Goal: Task Accomplishment & Management: Use online tool/utility

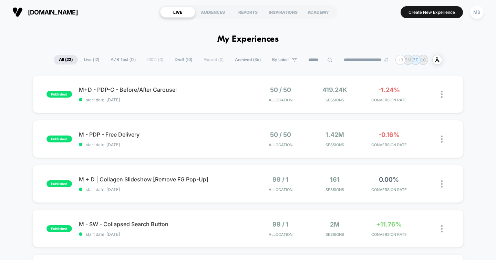
click at [91, 58] on span "Live ( 12 )" at bounding box center [92, 59] width 26 height 9
click at [54, 61] on span "All ( 22 )" at bounding box center [66, 59] width 24 height 9
click at [325, 63] on input at bounding box center [320, 60] width 34 height 8
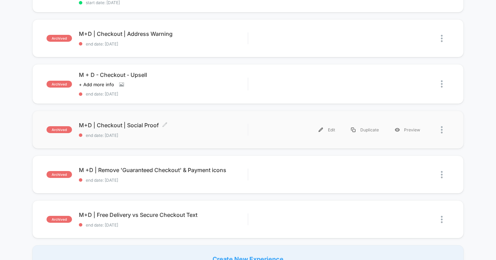
scroll to position [104, 0]
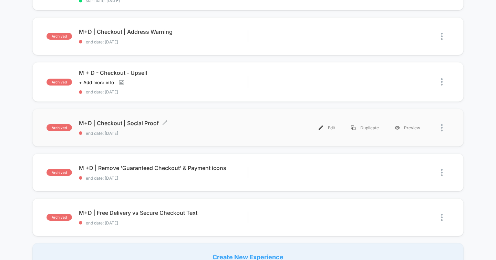
type input "********"
click at [143, 120] on span "M+D | Checkout | Social Proof Click to edit experience details" at bounding box center [163, 123] width 169 height 7
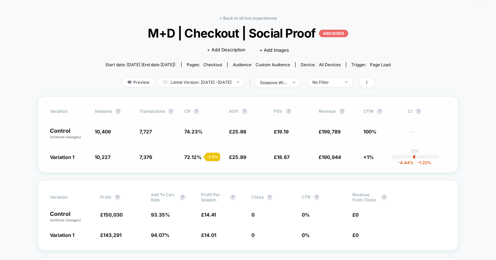
scroll to position [25, 0]
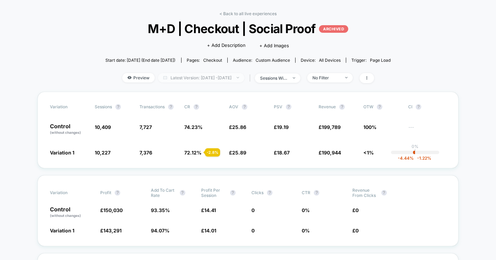
click at [227, 80] on span "Latest Version: [DATE] - [DATE]" at bounding box center [201, 77] width 86 height 9
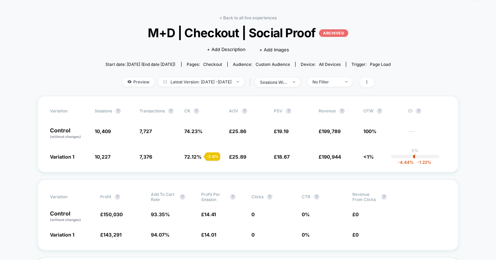
scroll to position [22, 0]
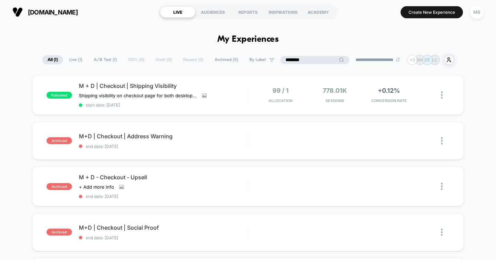
click at [313, 61] on input "********" at bounding box center [315, 60] width 69 height 8
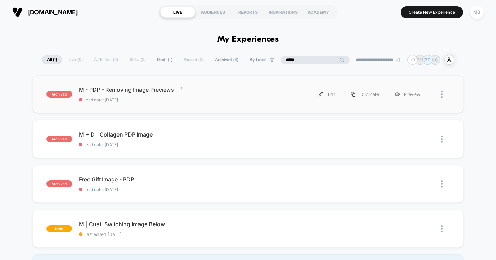
type input "*****"
click at [145, 90] on span "M - PDP - Removing Image Previews Click to edit experience details" at bounding box center [163, 89] width 169 height 7
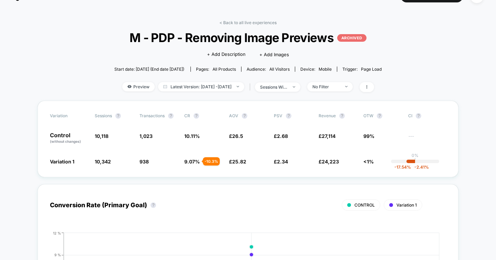
scroll to position [17, 0]
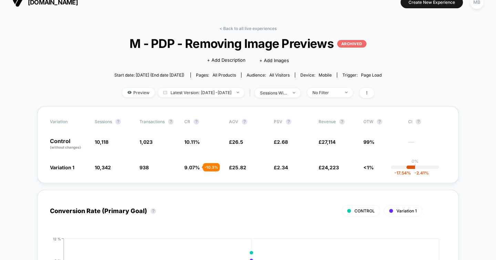
scroll to position [0, 0]
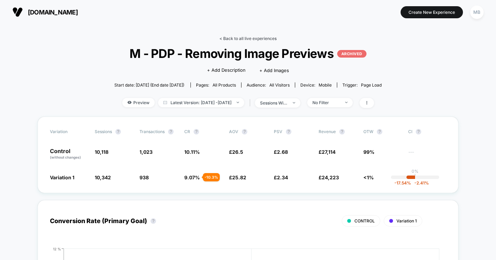
click at [236, 38] on link "< Back to all live experiences" at bounding box center [248, 38] width 57 height 5
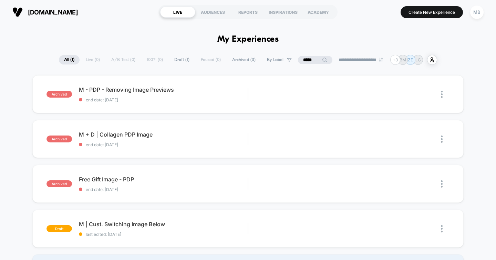
click at [309, 59] on input "*****" at bounding box center [315, 60] width 34 height 8
click at [309, 59] on input "*****" at bounding box center [315, 60] width 69 height 8
type input "********"
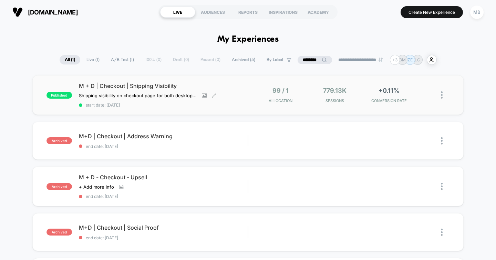
click at [98, 86] on span "M + D | Checkout | Shipping Visibility" at bounding box center [163, 85] width 169 height 7
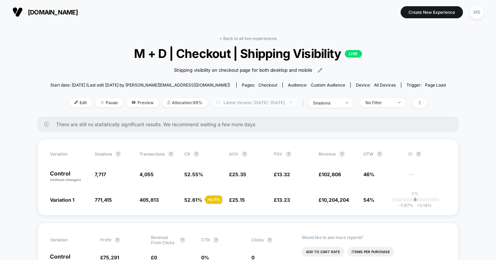
click at [266, 100] on span "Latest Version: [DATE] - [DATE]" at bounding box center [254, 102] width 86 height 9
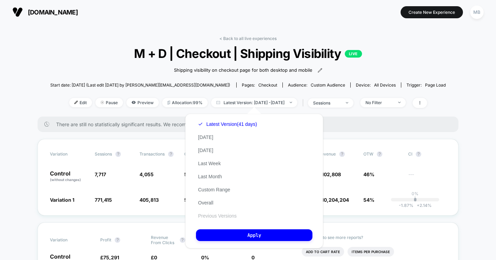
click at [228, 217] on button "Previous Versions" at bounding box center [217, 216] width 43 height 6
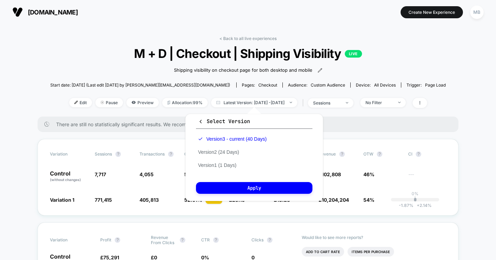
drag, startPoint x: 229, startPoint y: 152, endPoint x: 265, endPoint y: 181, distance: 46.6
click at [230, 152] on button "Version 2 (24 Days)" at bounding box center [218, 152] width 45 height 6
drag, startPoint x: 267, startPoint y: 190, endPoint x: 391, endPoint y: 139, distance: 133.9
click at [268, 190] on button "Apply" at bounding box center [254, 188] width 117 height 12
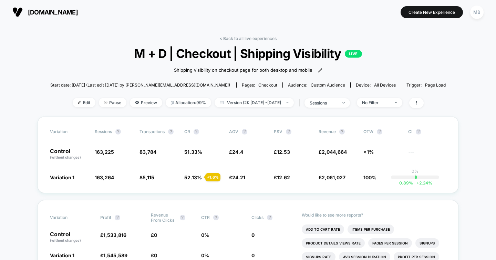
click at [247, 36] on link "< Back to all live experiences" at bounding box center [248, 38] width 57 height 5
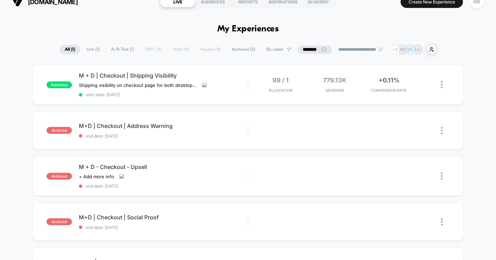
scroll to position [15, 0]
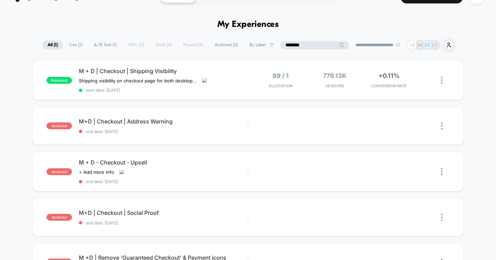
click at [305, 46] on input "********" at bounding box center [315, 45] width 69 height 8
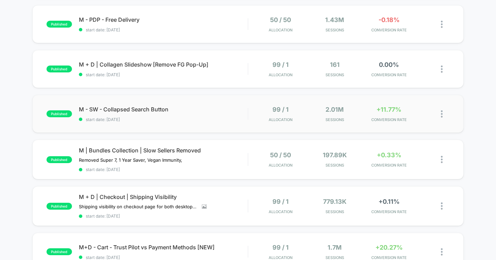
scroll to position [121, 0]
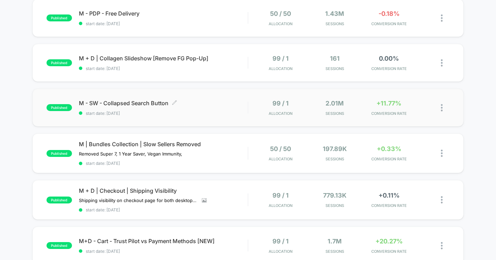
click at [122, 103] on span "M - SW - Collapsed Search Button Click to edit experience details" at bounding box center [163, 103] width 169 height 7
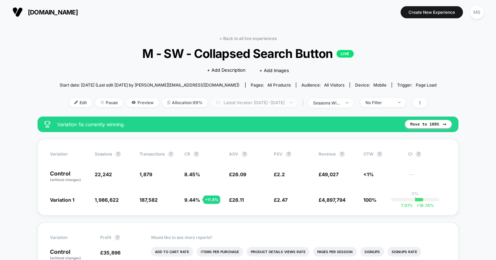
click at [242, 105] on span "Latest Version: [DATE] - [DATE]" at bounding box center [254, 102] width 86 height 9
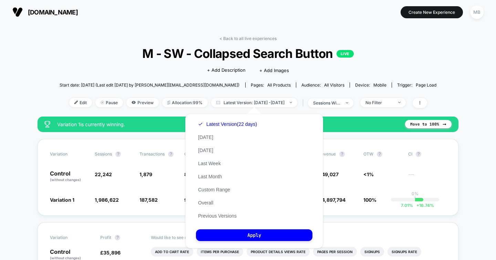
click at [232, 216] on button "Previous Versions" at bounding box center [217, 216] width 43 height 6
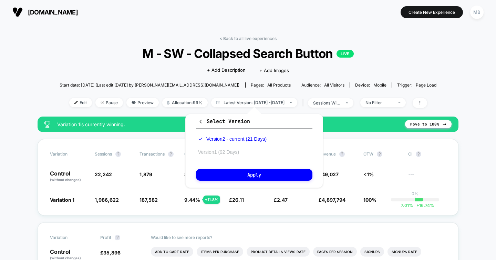
click at [221, 150] on button "Version 1 (92 Days)" at bounding box center [218, 152] width 45 height 6
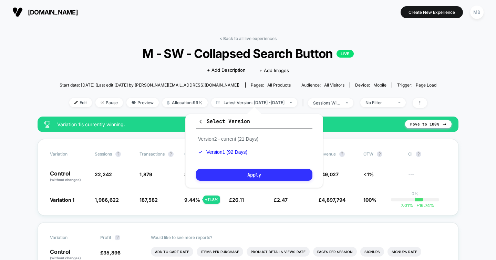
click at [283, 177] on button "Apply" at bounding box center [254, 175] width 117 height 12
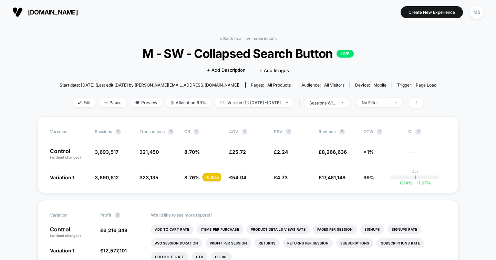
click at [254, 39] on link "< Back to all live experiences" at bounding box center [248, 38] width 57 height 5
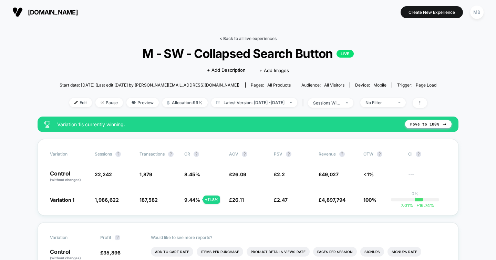
click at [259, 39] on link "< Back to all live experiences" at bounding box center [248, 38] width 57 height 5
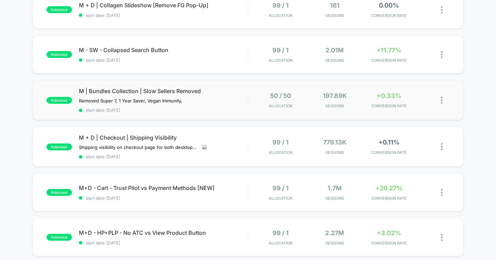
scroll to position [177, 0]
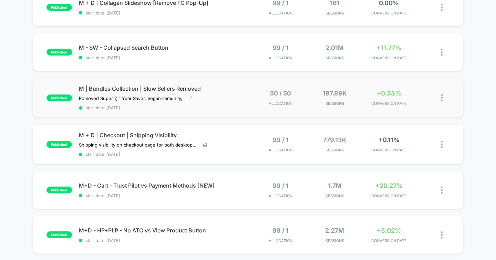
click at [68, 96] on span "published" at bounding box center [60, 97] width 26 height 7
